Goal: Information Seeking & Learning: Check status

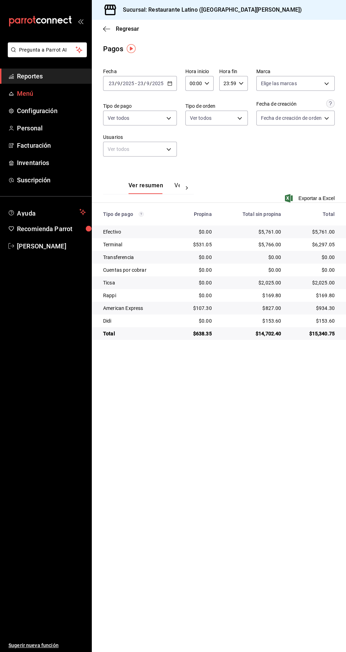
click at [33, 90] on span "Menú" at bounding box center [51, 94] width 69 height 10
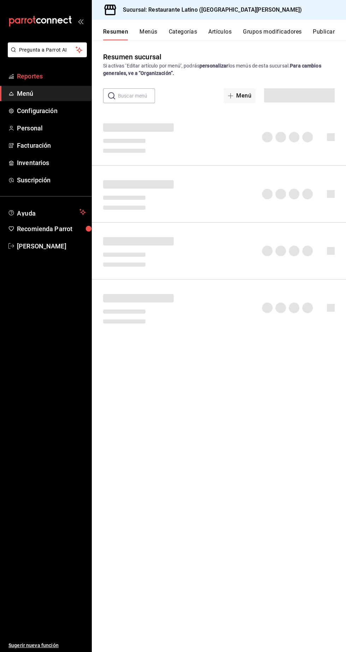
click at [48, 75] on span "Reportes" at bounding box center [51, 76] width 69 height 10
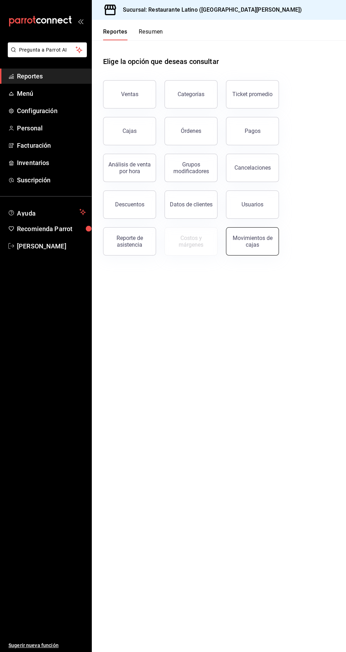
click at [257, 247] on button "Movimientos de cajas" at bounding box center [252, 241] width 53 height 28
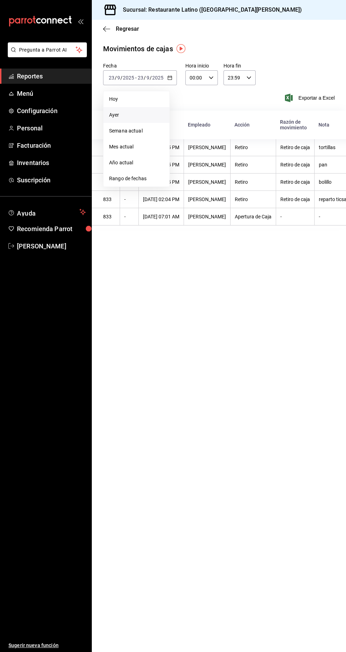
click at [114, 114] on span "Ayer" at bounding box center [136, 114] width 55 height 7
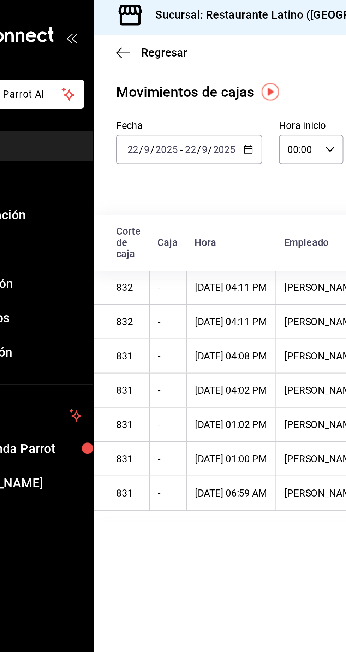
click at [118, 80] on input "9" at bounding box center [119, 78] width 4 height 6
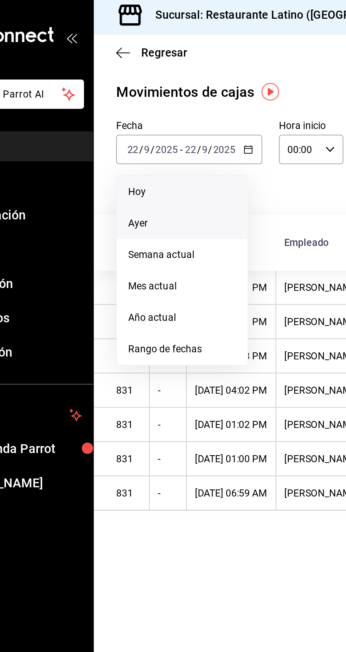
click at [112, 99] on span "Hoy" at bounding box center [136, 98] width 55 height 7
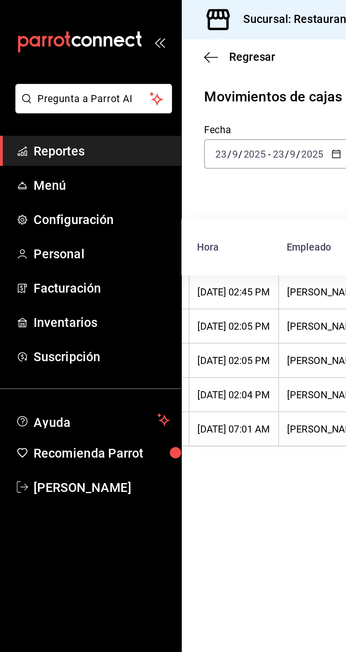
click at [48, 83] on link "Reportes" at bounding box center [45, 76] width 91 height 15
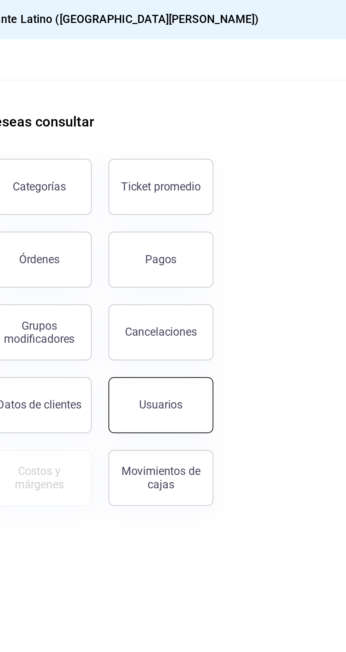
click at [261, 207] on div "Usuarios" at bounding box center [253, 204] width 22 height 7
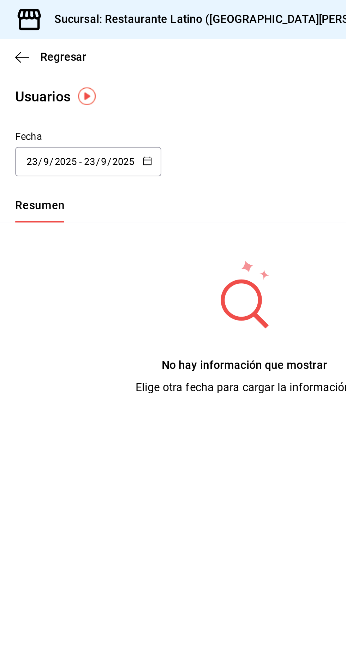
click at [140, 82] on input "23" at bounding box center [140, 82] width 6 height 6
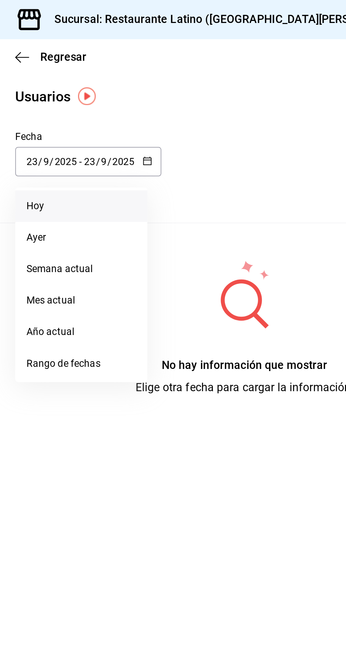
click at [132, 105] on li "Hoy" at bounding box center [136, 104] width 67 height 16
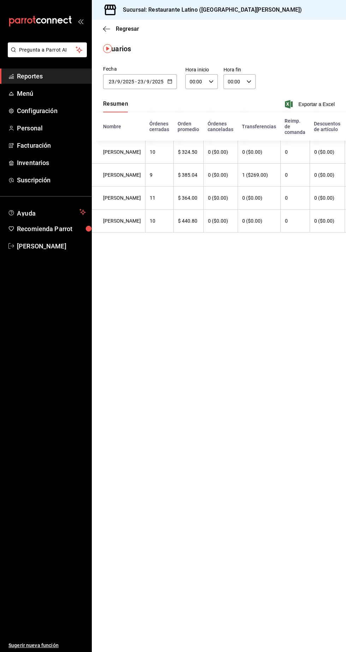
scroll to position [0, 127]
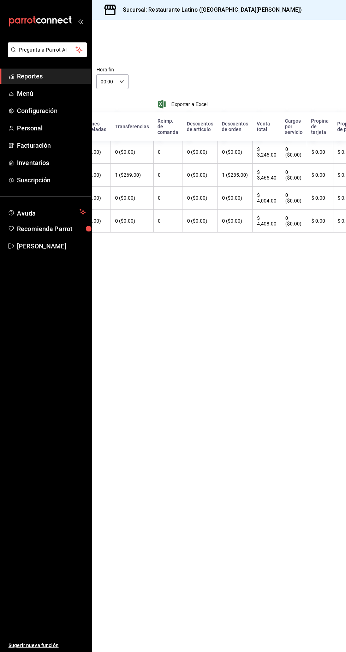
click at [27, 73] on span "Reportes" at bounding box center [51, 76] width 69 height 10
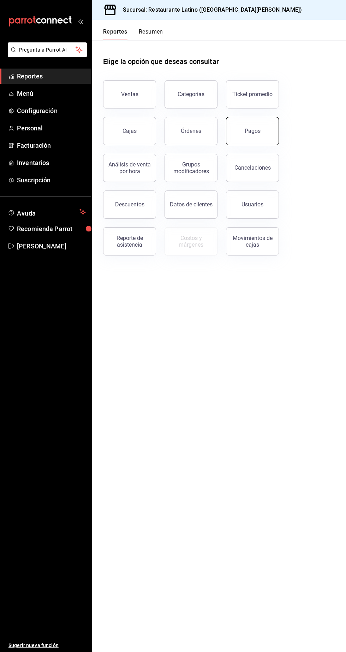
click at [268, 138] on button "Pagos" at bounding box center [252, 131] width 53 height 28
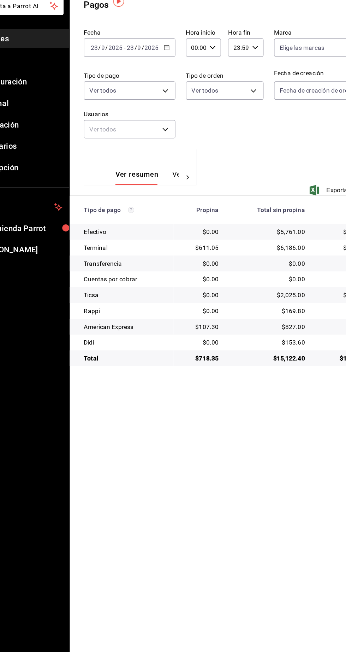
scroll to position [6, 0]
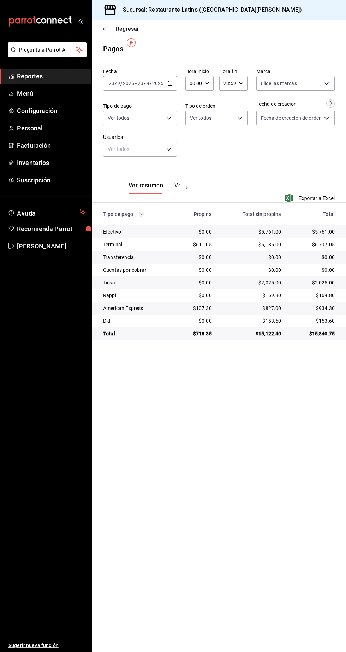
click at [55, 74] on span "Reportes" at bounding box center [51, 76] width 69 height 10
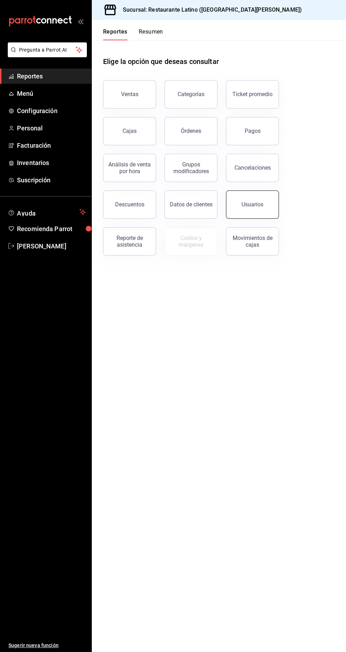
click at [250, 201] on div "Usuarios" at bounding box center [253, 204] width 22 height 7
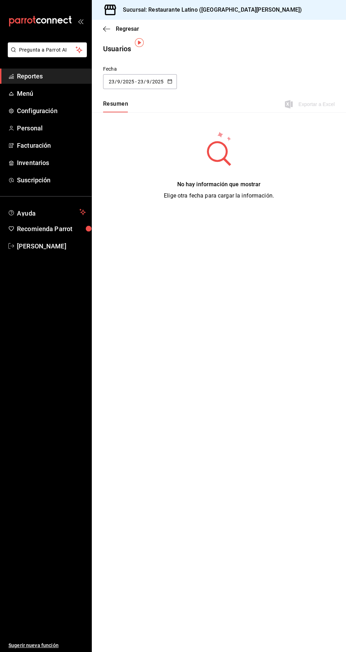
click at [54, 72] on span "Reportes" at bounding box center [51, 76] width 69 height 10
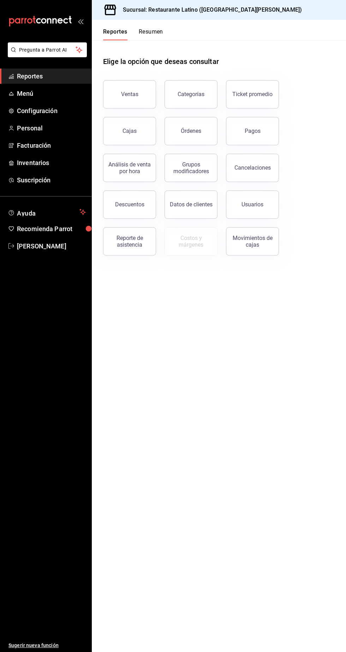
click at [48, 73] on span "Reportes" at bounding box center [51, 76] width 69 height 10
click at [247, 206] on button "Usuarios" at bounding box center [252, 204] width 53 height 28
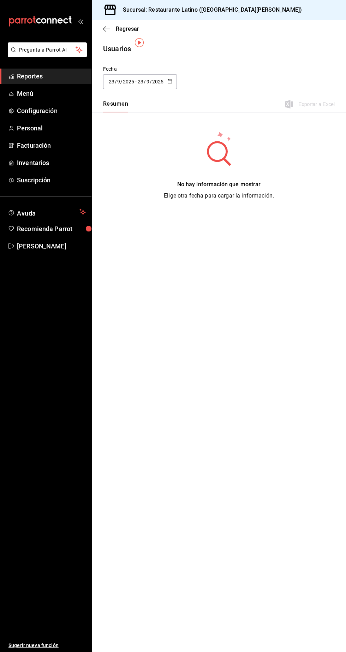
click at [140, 79] on input "23" at bounding box center [140, 82] width 6 height 6
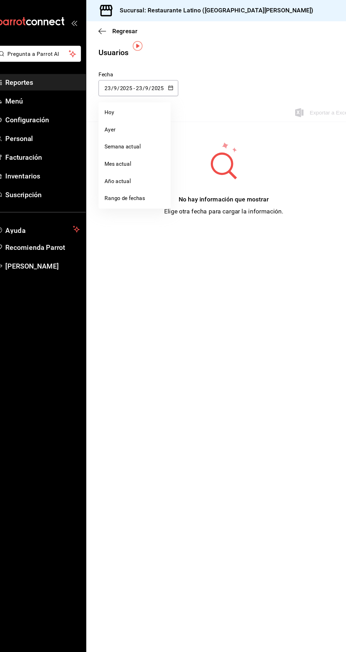
scroll to position [6, 0]
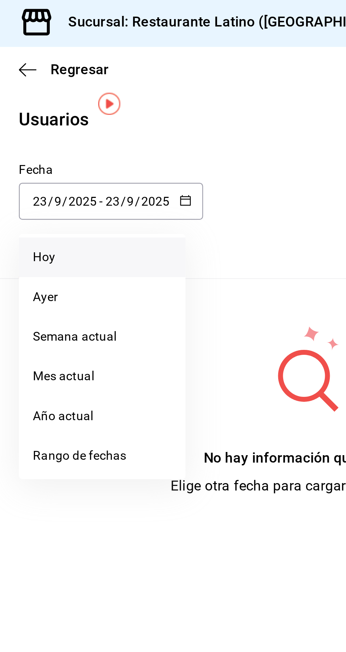
click at [125, 101] on li "Hoy" at bounding box center [136, 104] width 67 height 16
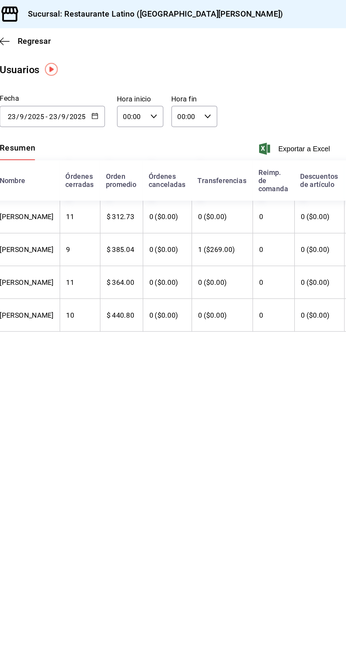
scroll to position [0, 127]
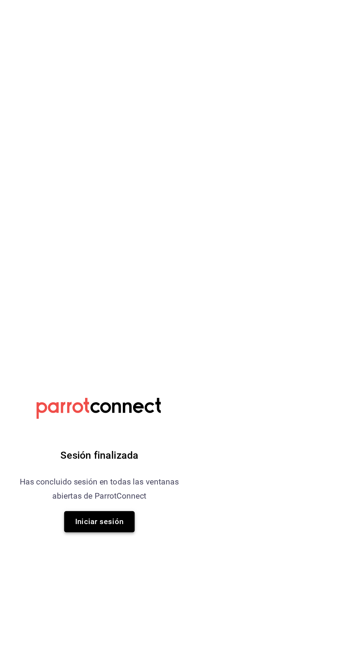
click at [179, 365] on button "Iniciar sesión" at bounding box center [172, 365] width 49 height 15
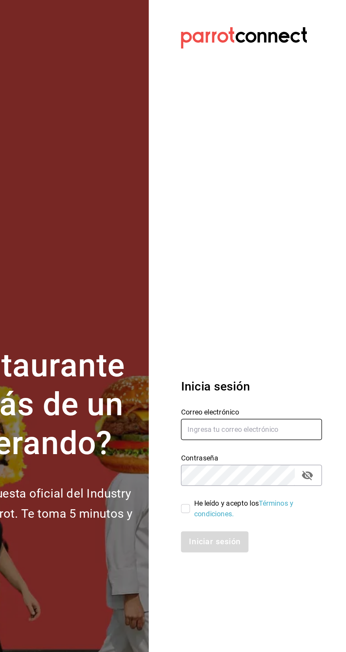
click at [252, 308] on input "text" at bounding box center [279, 301] width 99 height 15
type input "johna2029@hotmail.com"
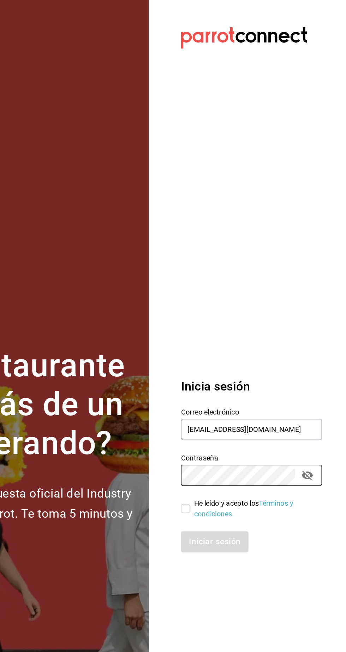
click at [234, 360] on input "He leído y acepto los Términos y condiciones." at bounding box center [233, 356] width 6 height 6
checkbox input "true"
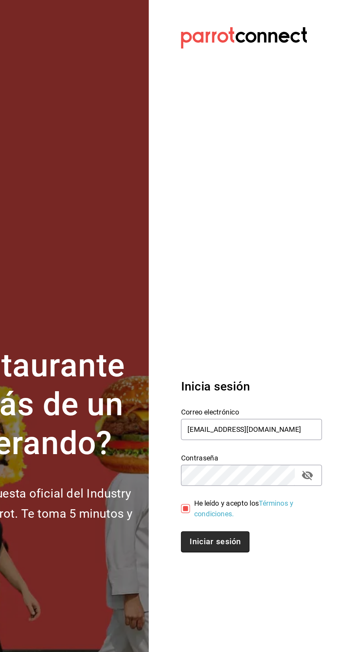
click at [257, 387] on button "Iniciar sesión" at bounding box center [254, 379] width 48 height 15
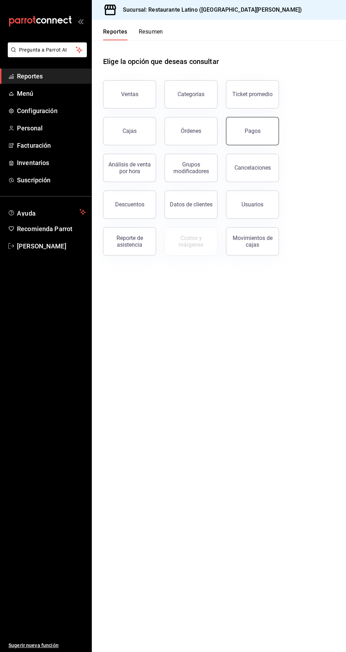
click at [272, 135] on button "Pagos" at bounding box center [252, 131] width 53 height 28
